Goal: Find specific page/section: Find specific page/section

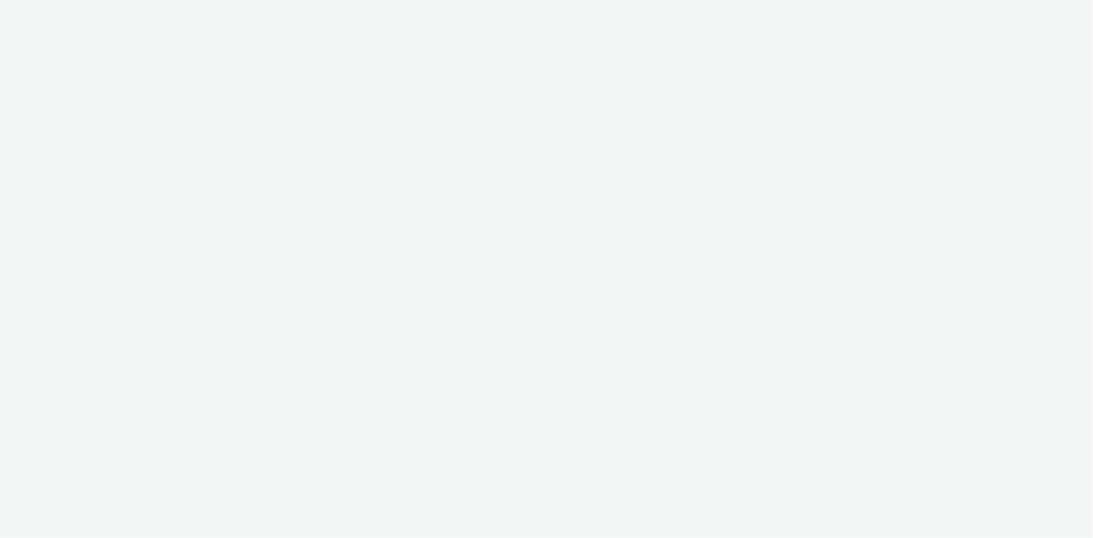
select select "d027da95-0097-4d0b-8b09-57dedb2e3a8d"
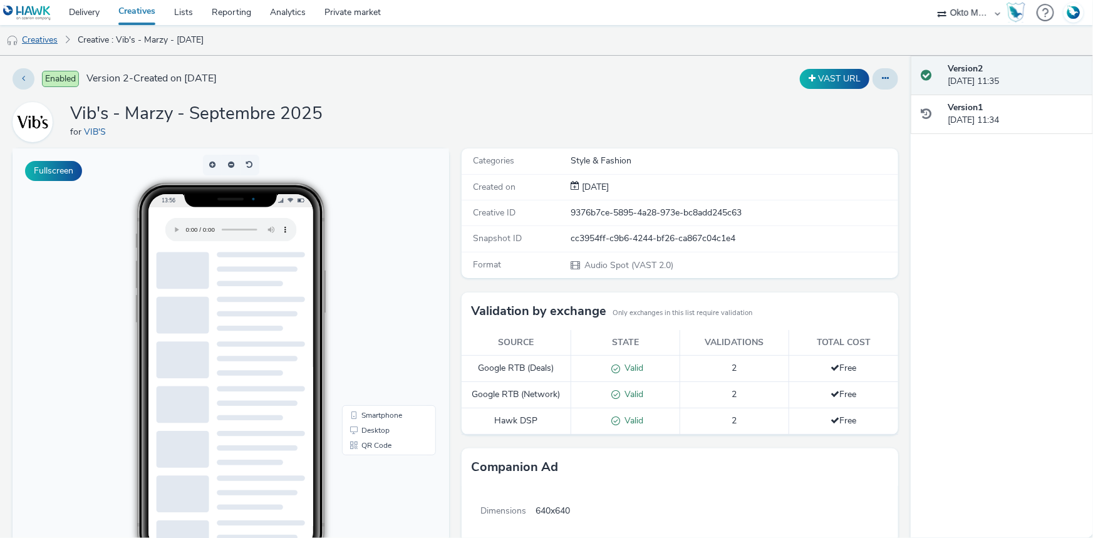
click at [36, 44] on link "Creatives" at bounding box center [32, 40] width 64 height 30
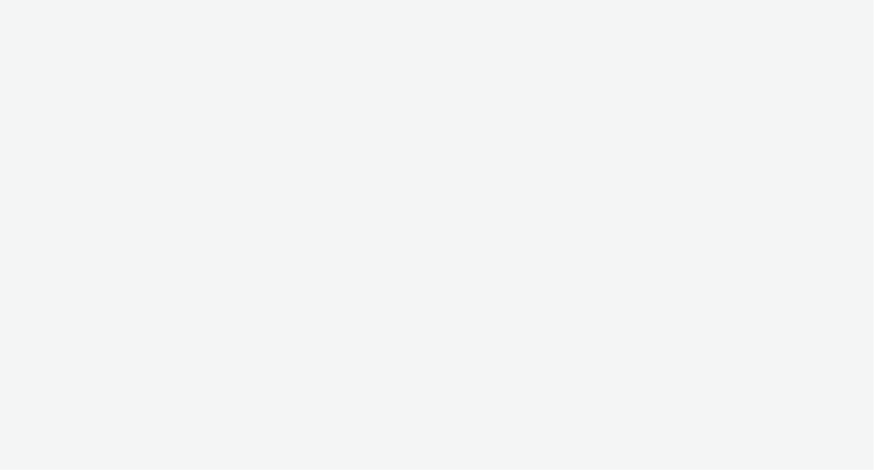
select select "d027da95-0097-4d0b-8b09-57dedb2e3a8d"
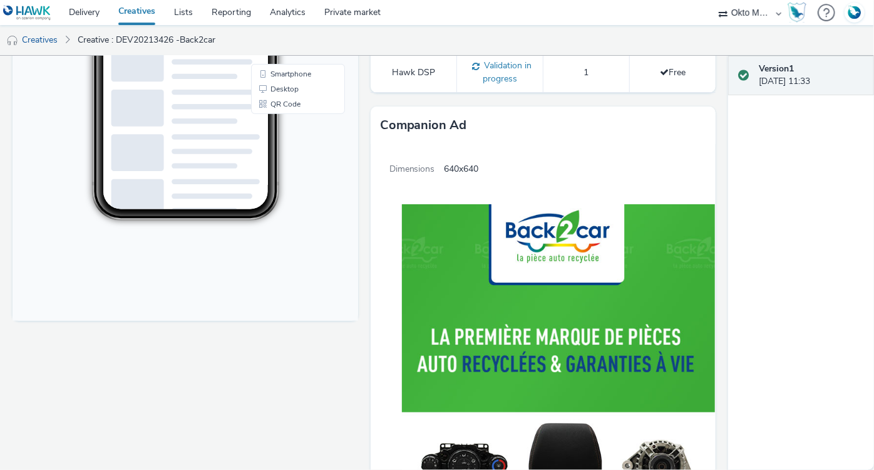
scroll to position [113, 0]
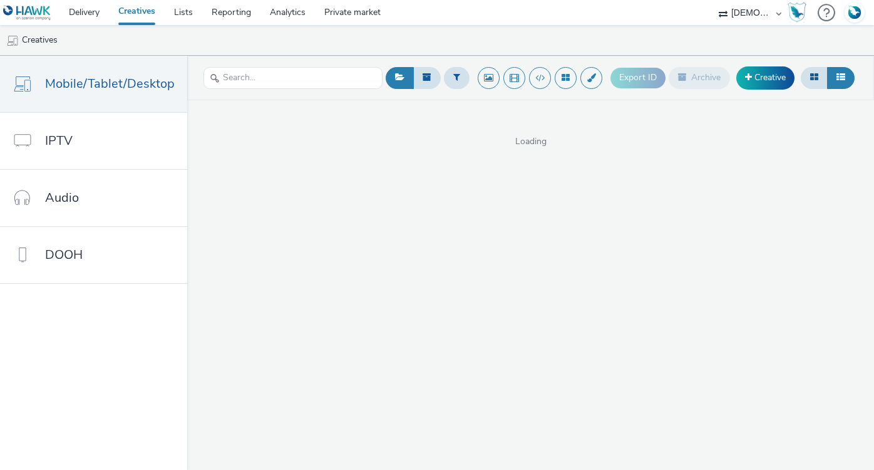
select select "f1ea096e-a0f1-4bb4-91b2-88bc28adcbb2"
